Goal: Information Seeking & Learning: Learn about a topic

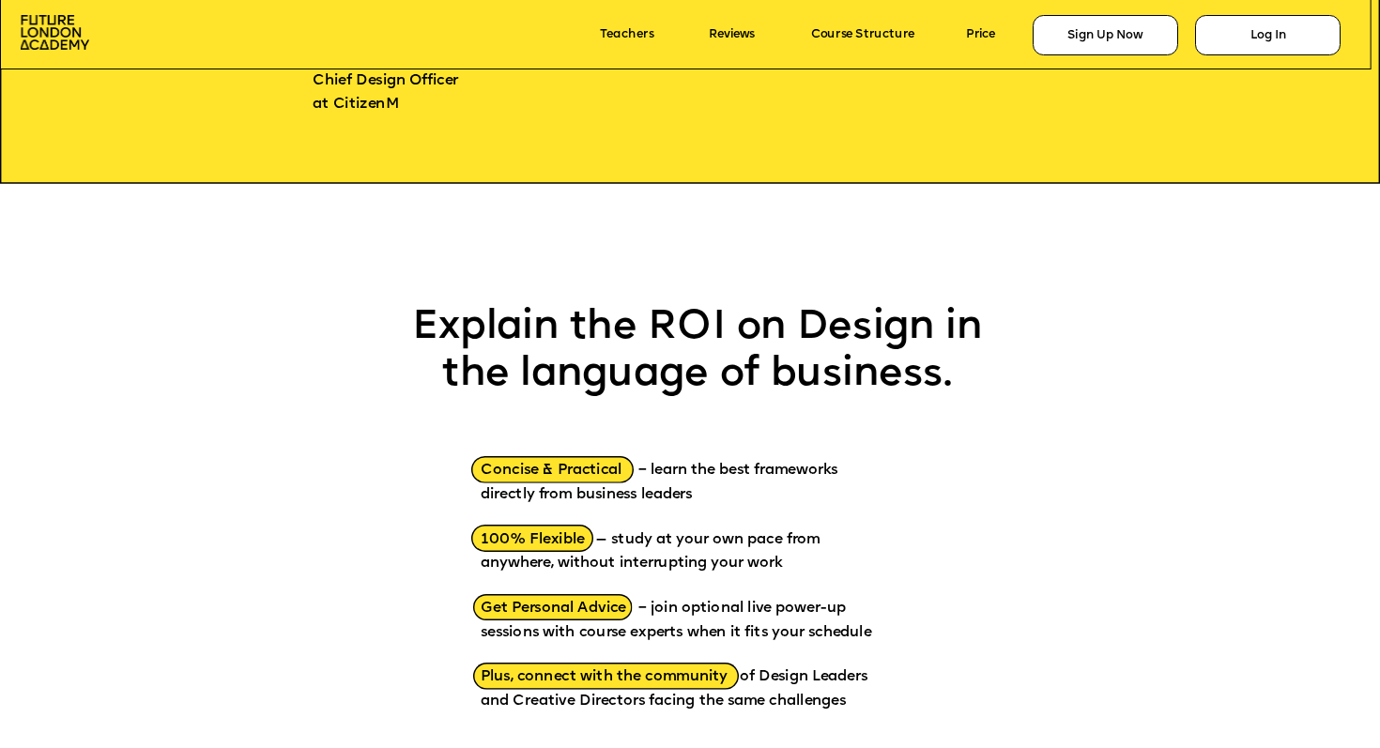
scroll to position [2004, 0]
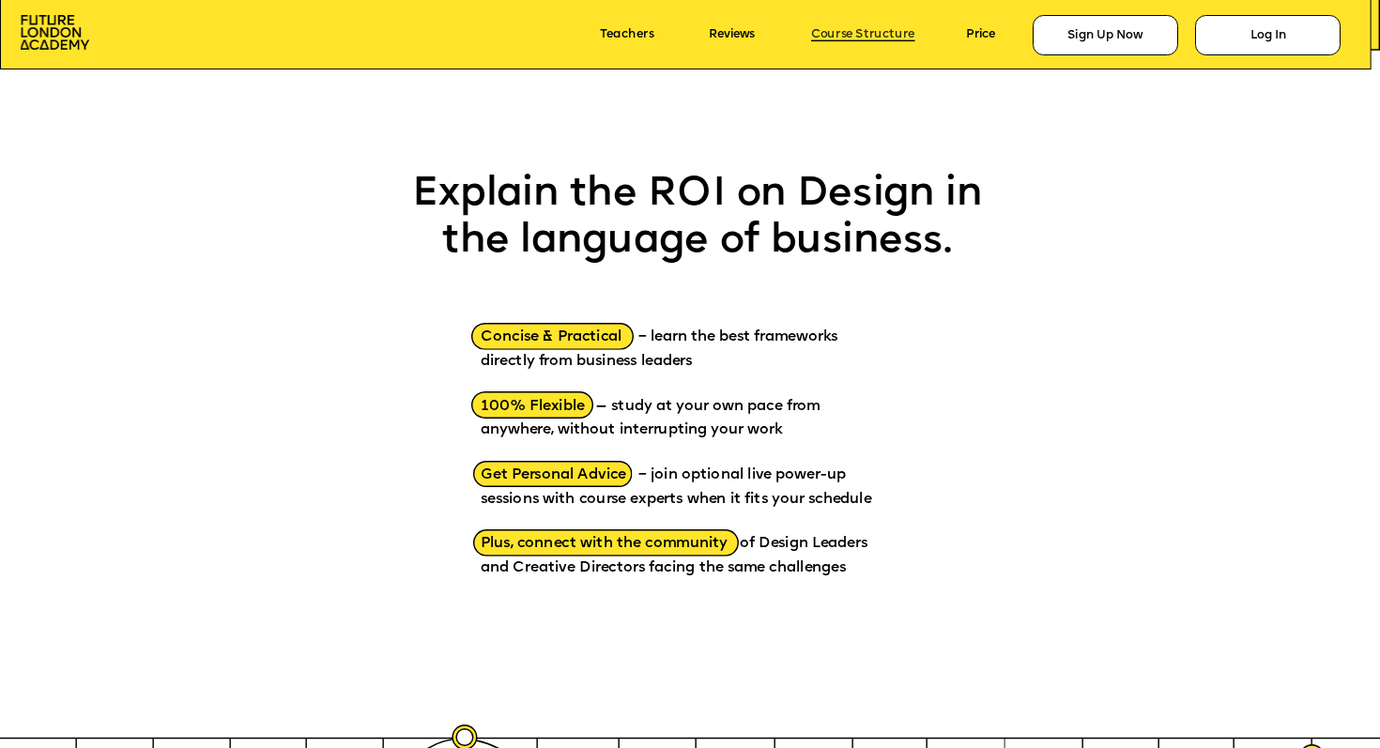
click at [853, 33] on link "Course Structure" at bounding box center [863, 34] width 104 height 13
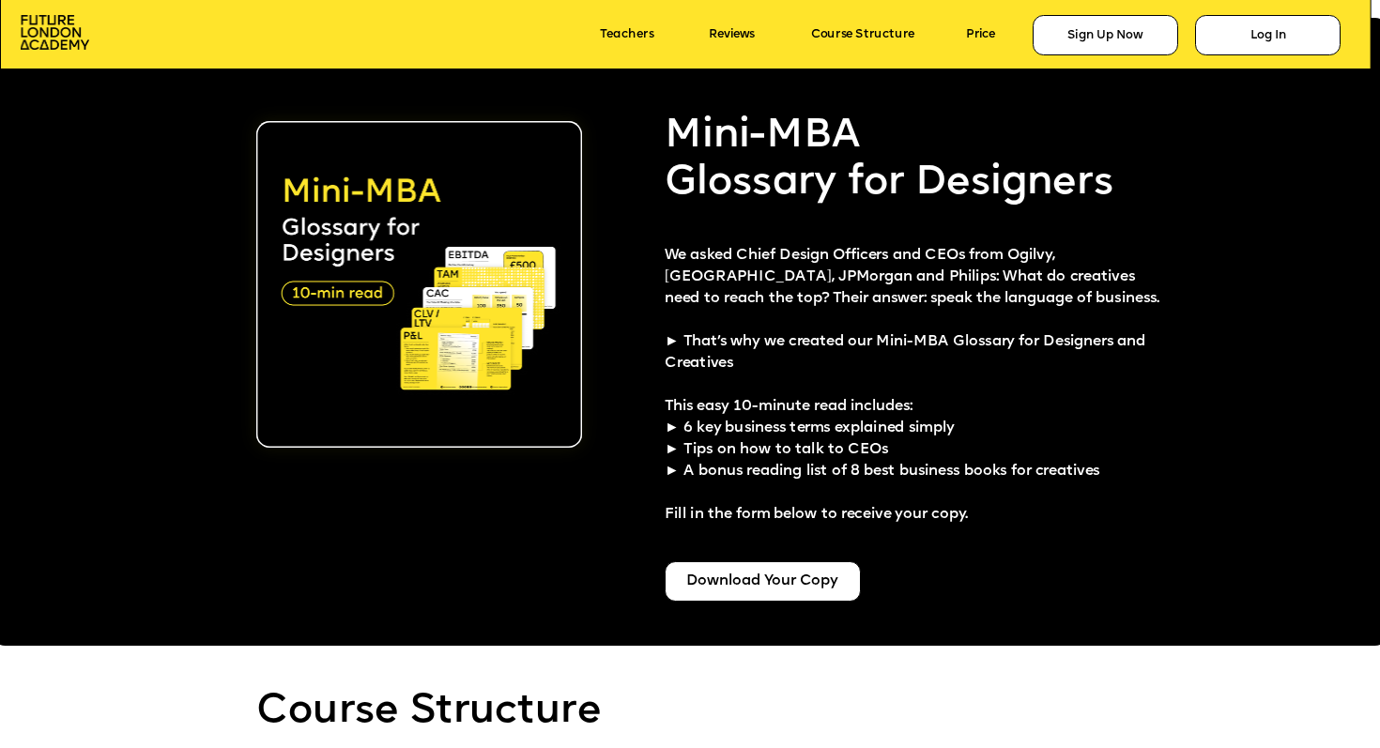
scroll to position [3512, 0]
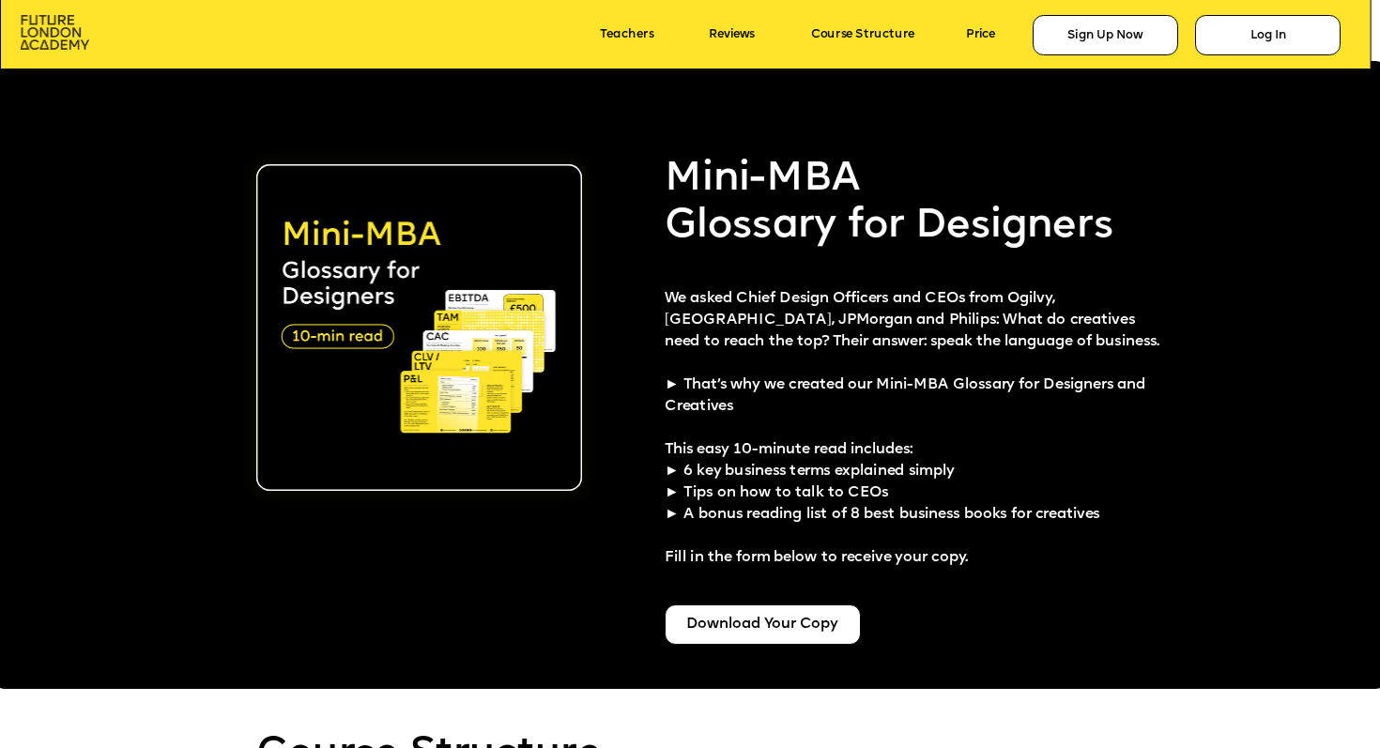
click at [58, 26] on img at bounding box center [55, 32] width 69 height 35
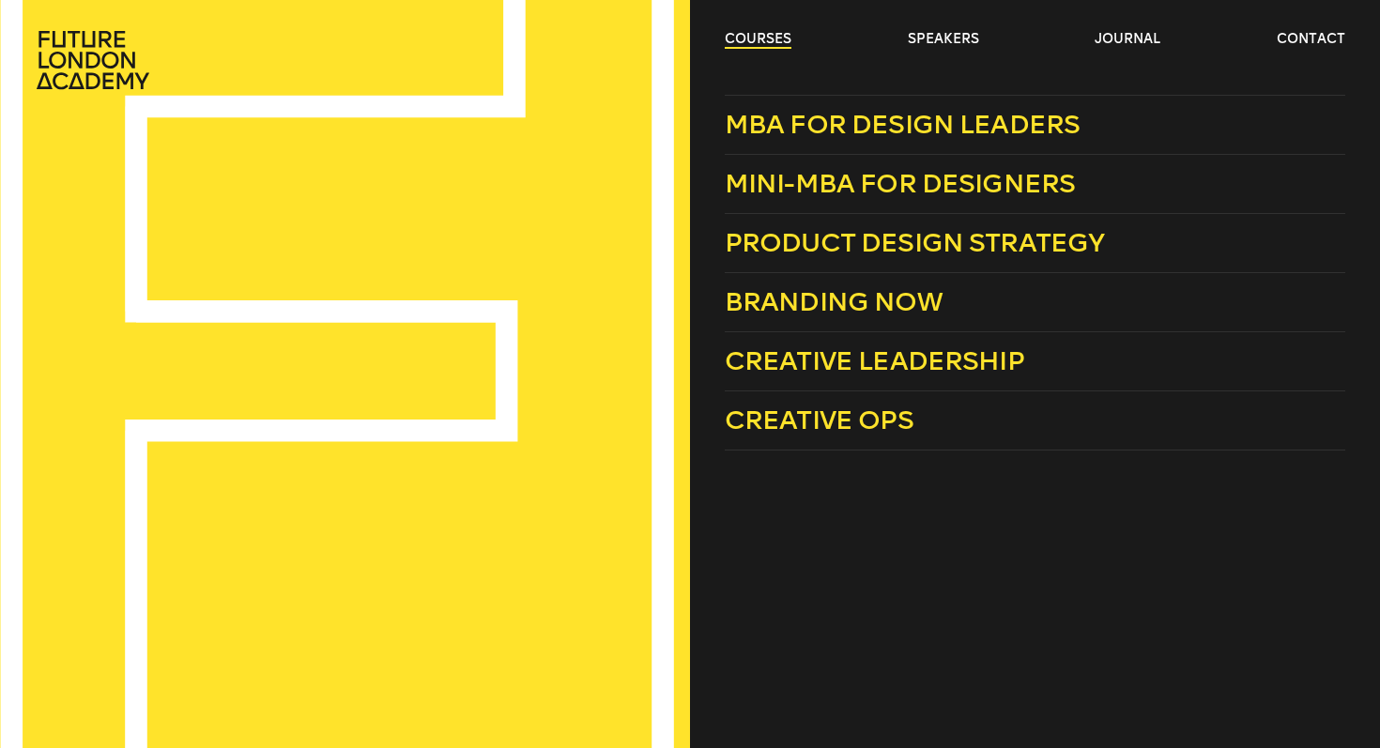
click at [746, 37] on link "courses" at bounding box center [758, 39] width 67 height 19
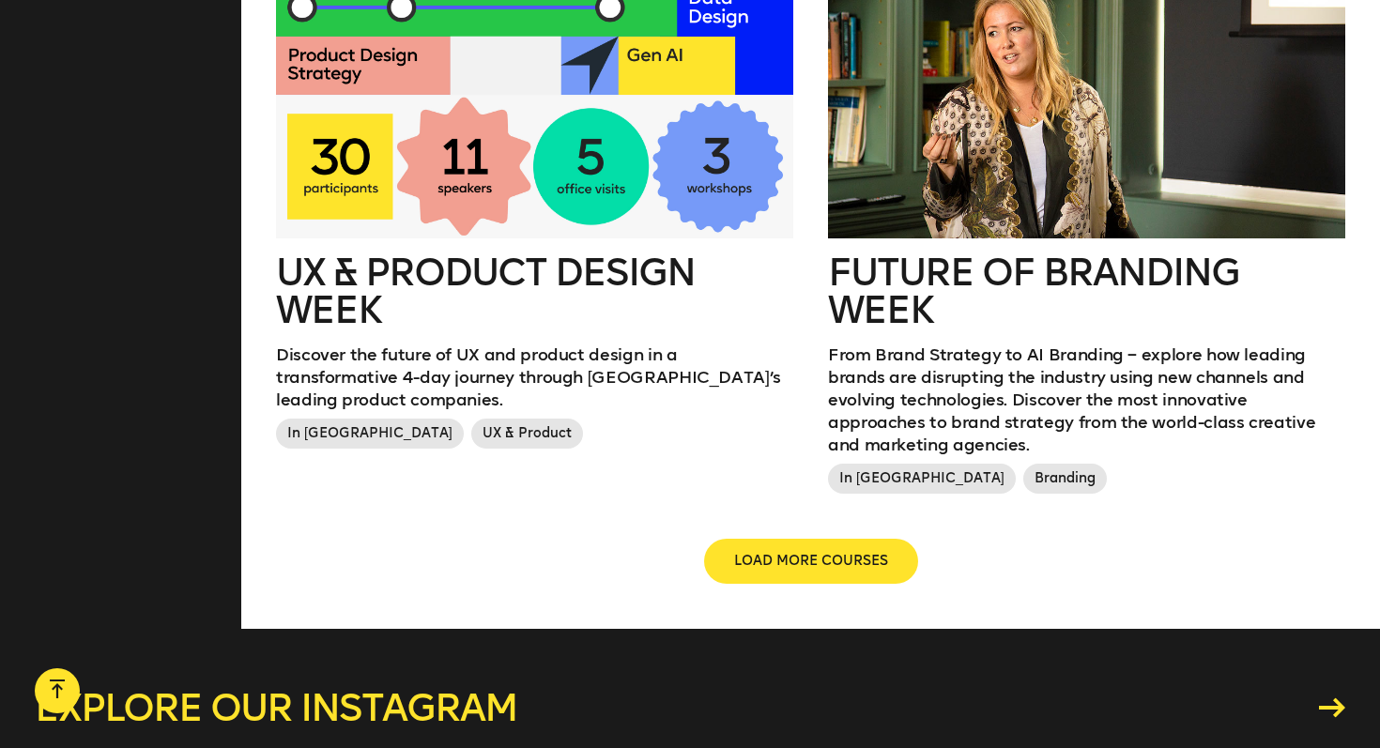
scroll to position [2160, 0]
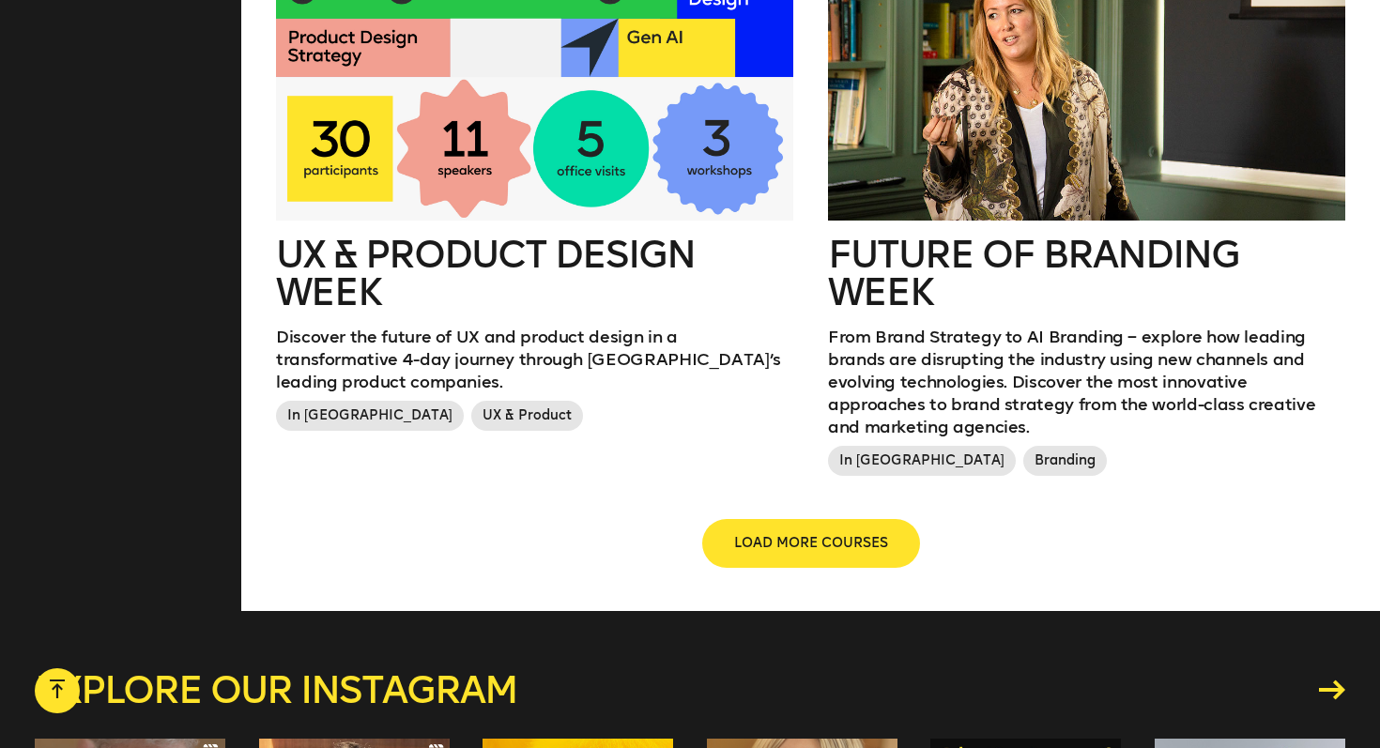
click at [801, 537] on button "LOAD MORE COURSES" at bounding box center [811, 543] width 214 height 45
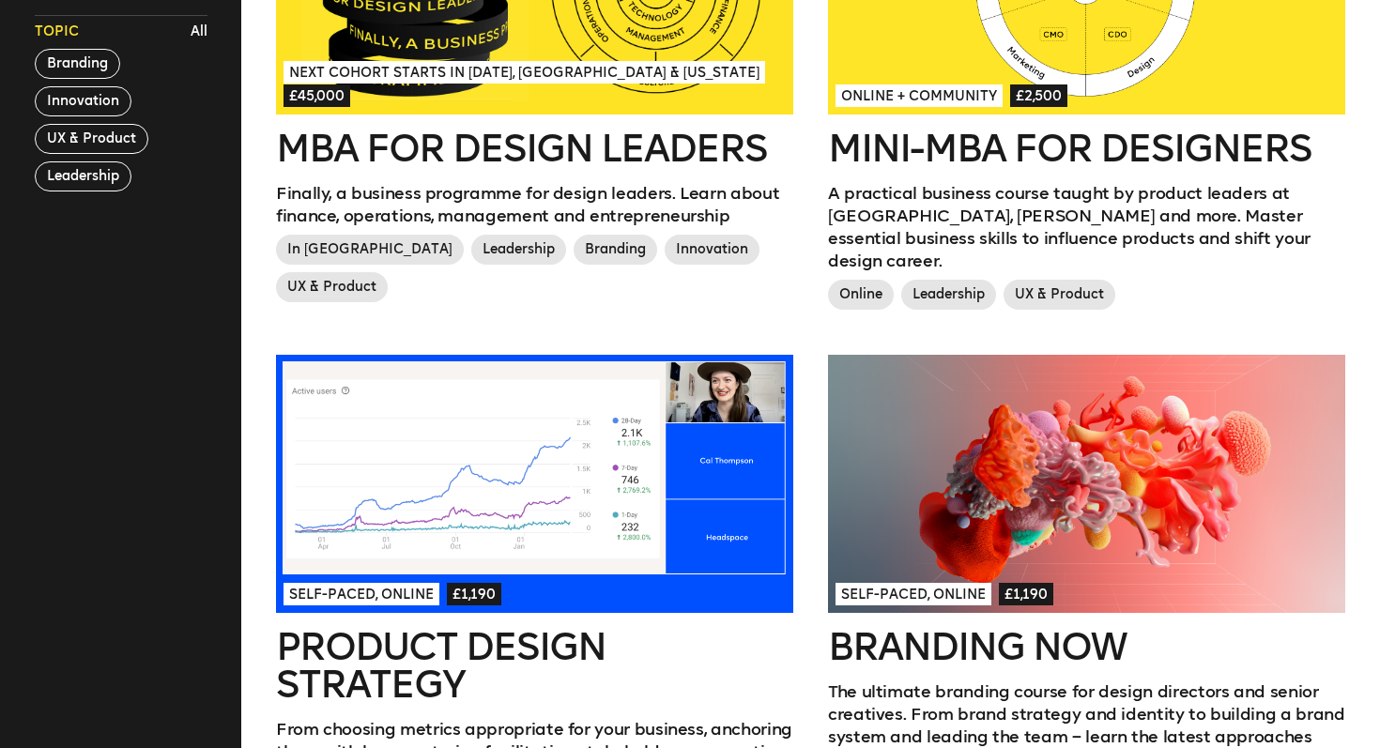
scroll to position [0, 0]
